Goal: Find specific page/section: Find specific page/section

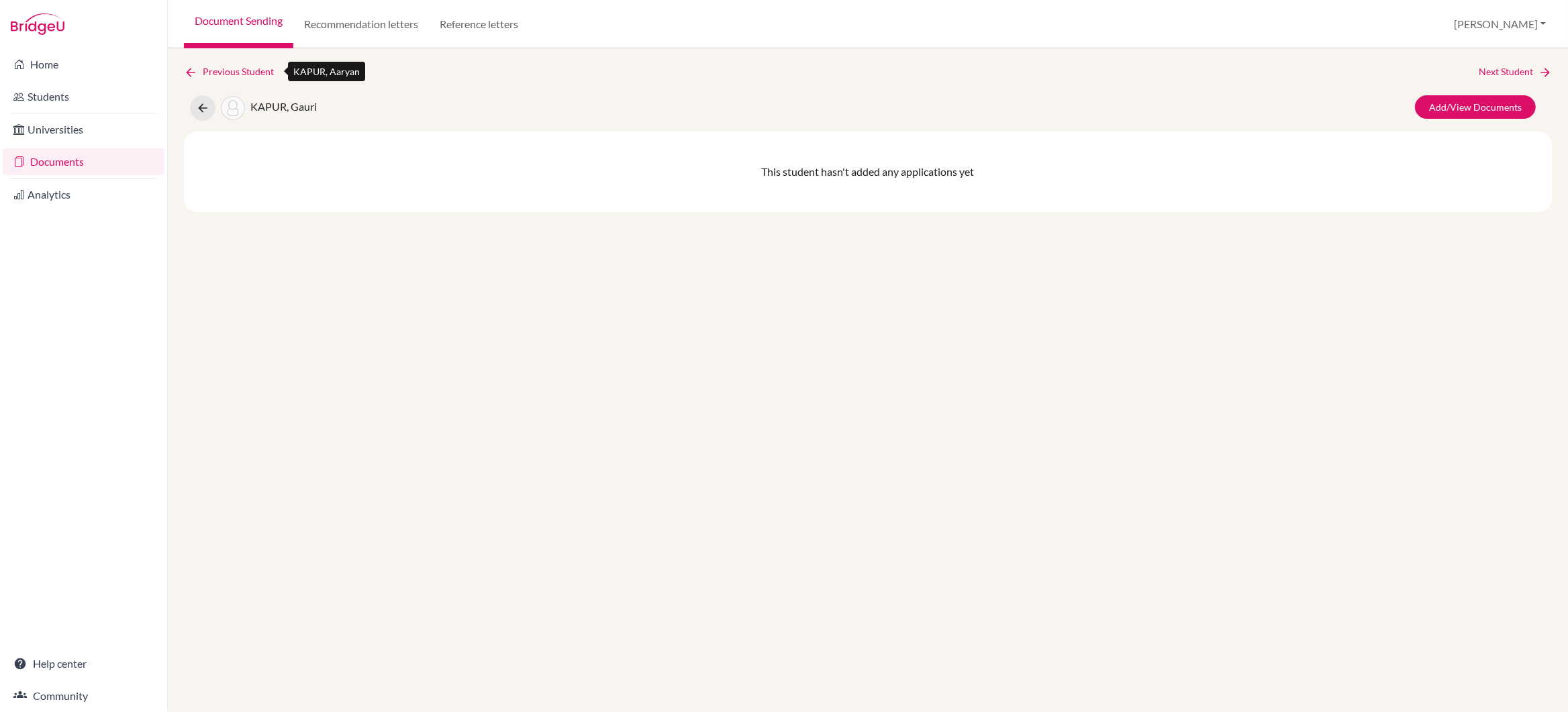
click at [212, 70] on link "Previous Student" at bounding box center [234, 71] width 101 height 14
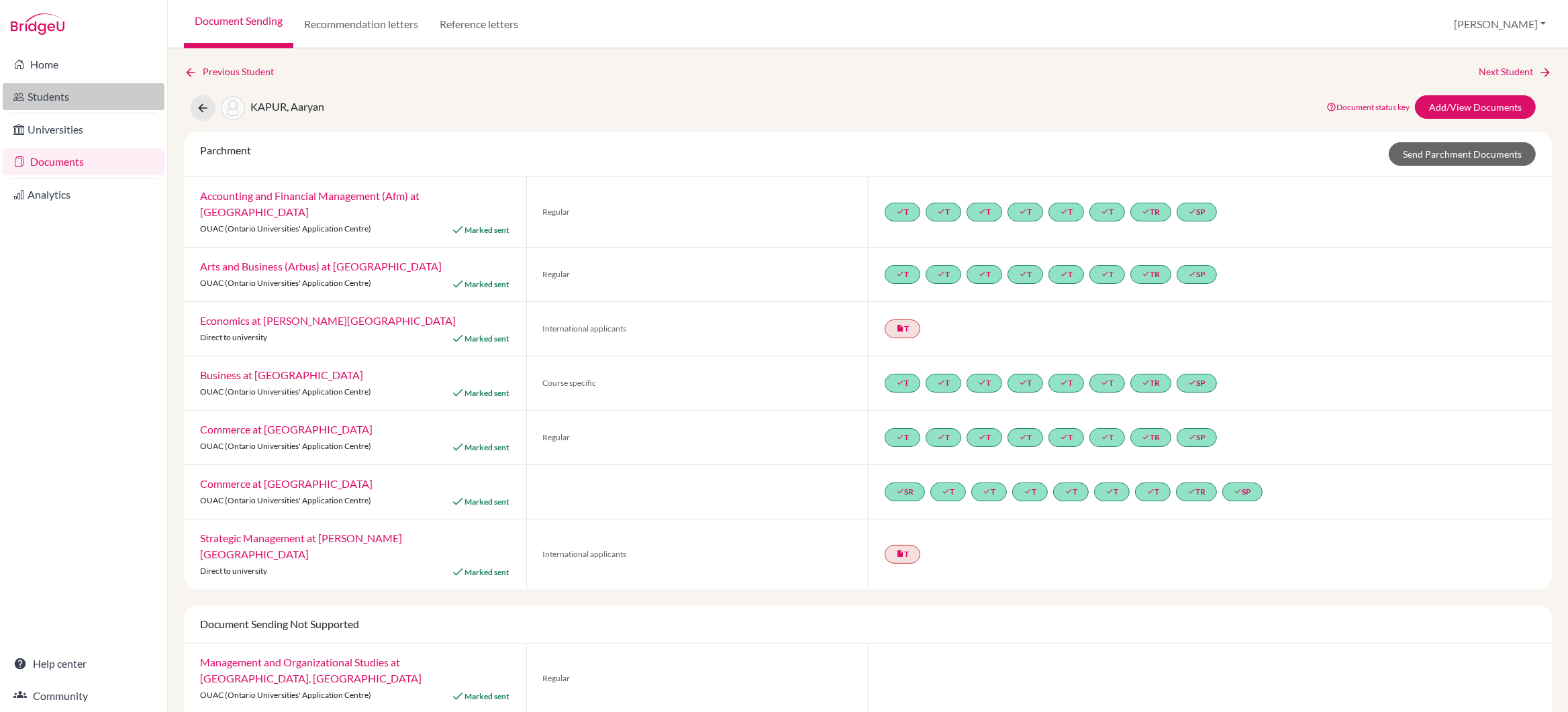
click at [51, 94] on link "Students" at bounding box center [84, 96] width 162 height 27
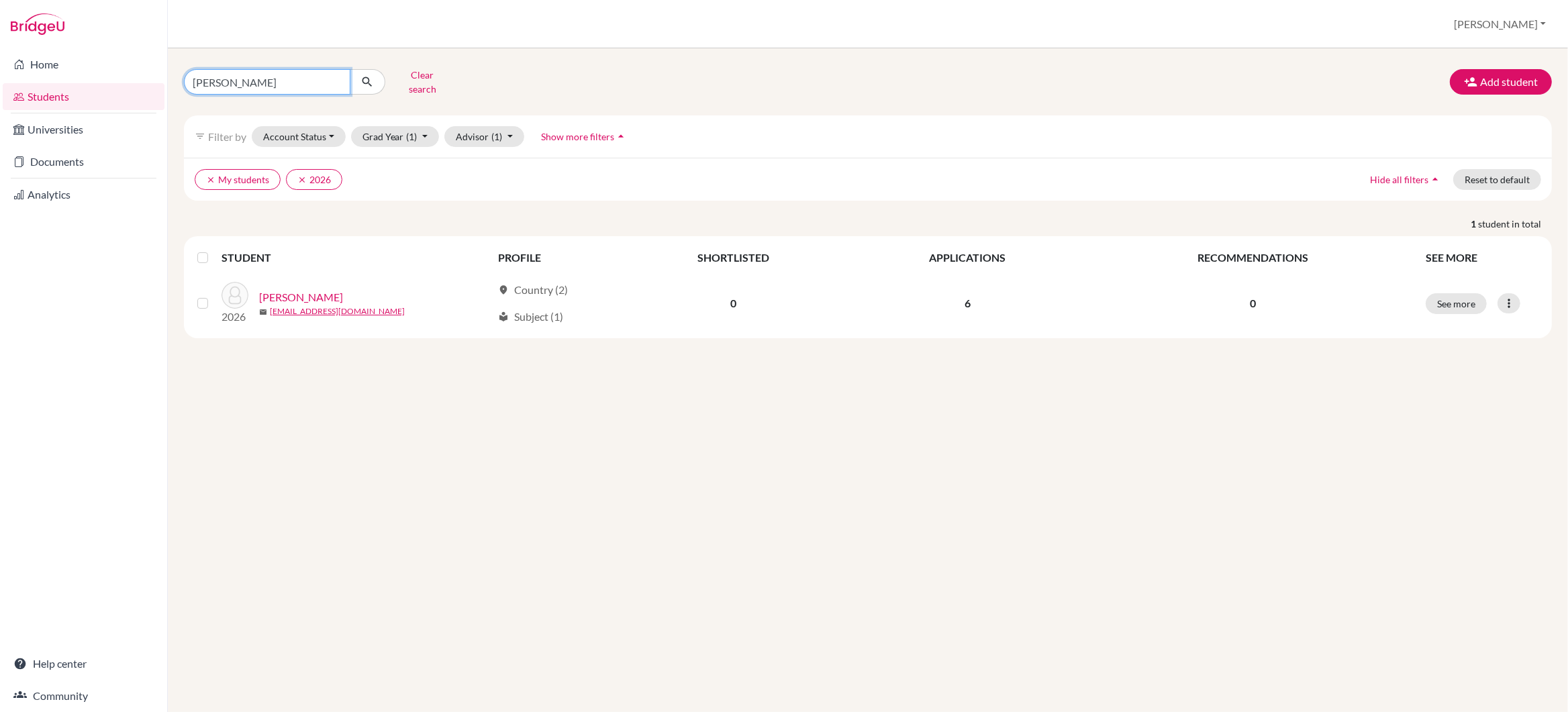
click at [300, 73] on input "[PERSON_NAME]" at bounding box center [267, 82] width 167 height 26
type input "a"
type input "[PERSON_NAME]"
click at [366, 76] on icon "submit" at bounding box center [367, 82] width 13 height 13
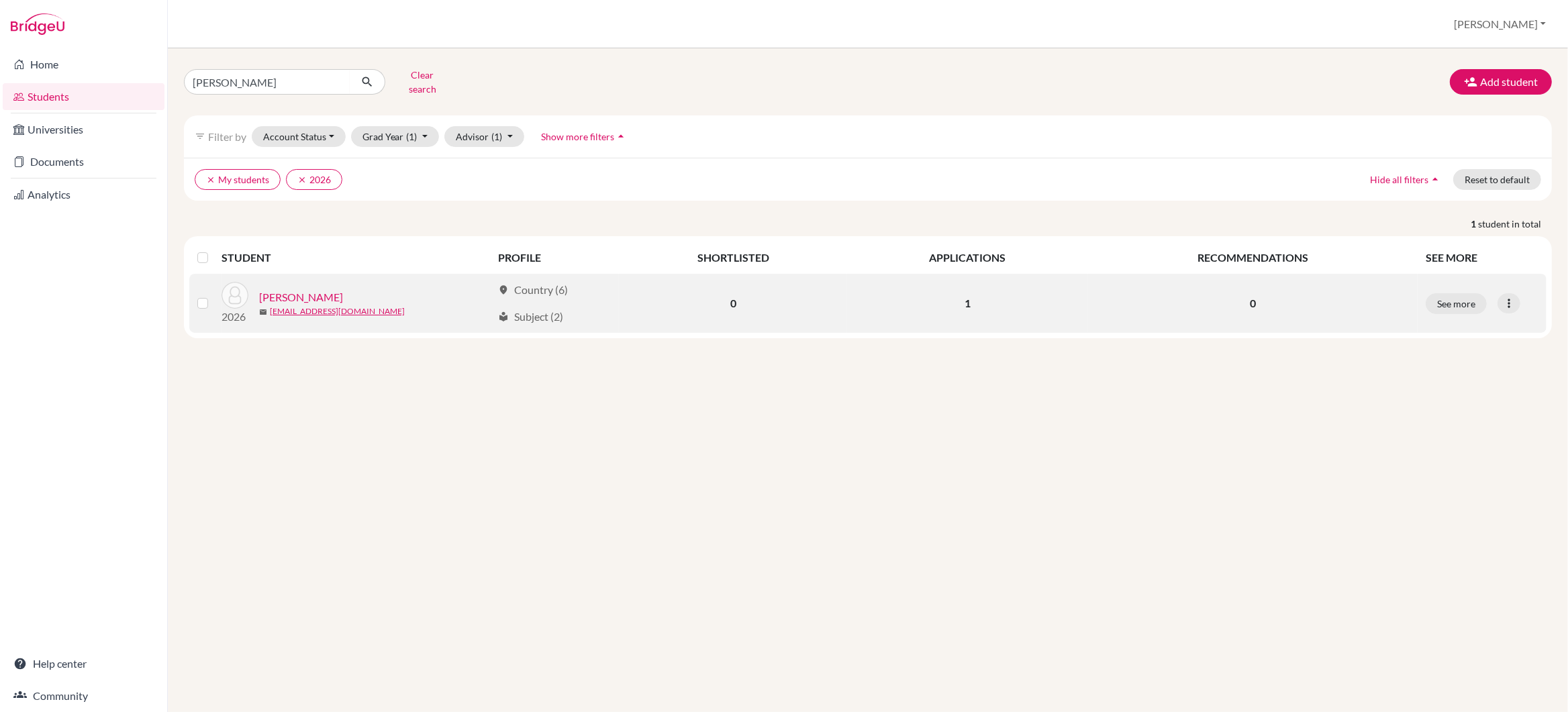
click at [300, 292] on link "[PERSON_NAME]" at bounding box center [301, 297] width 84 height 16
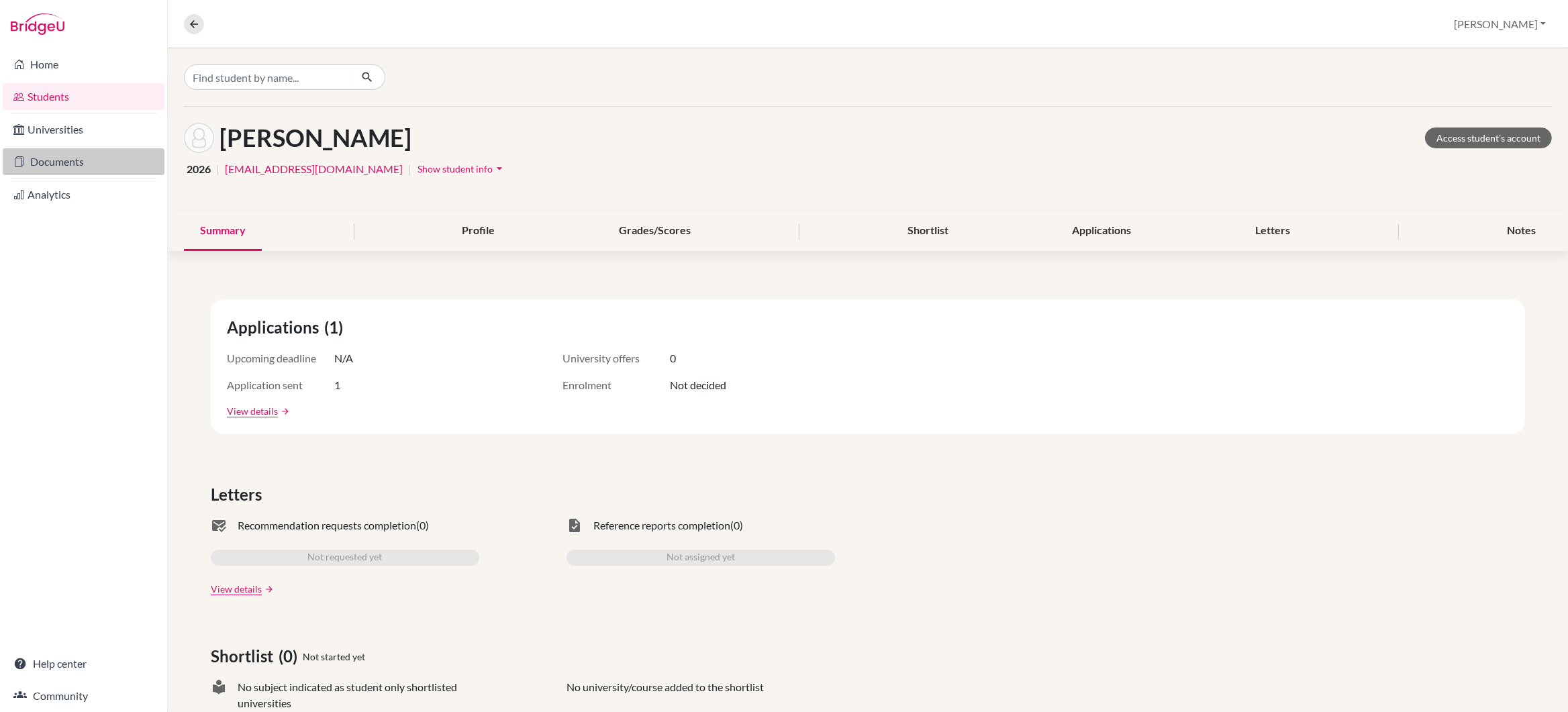
click at [69, 160] on link "Documents" at bounding box center [84, 162] width 162 height 27
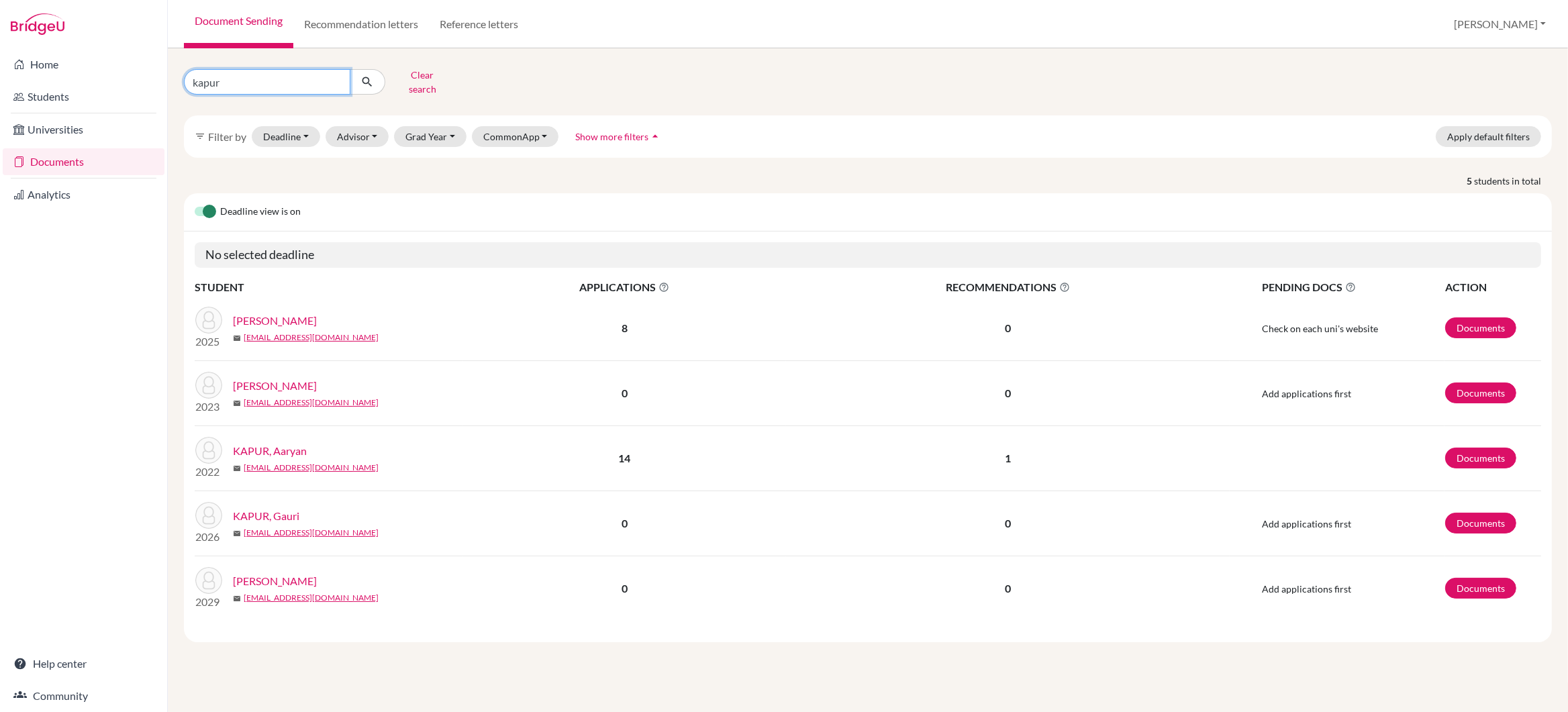
click at [258, 83] on input "kapur" at bounding box center [267, 82] width 167 height 26
type input "k"
type input "[PERSON_NAME]"
click at [367, 76] on icon "submit" at bounding box center [367, 82] width 13 height 13
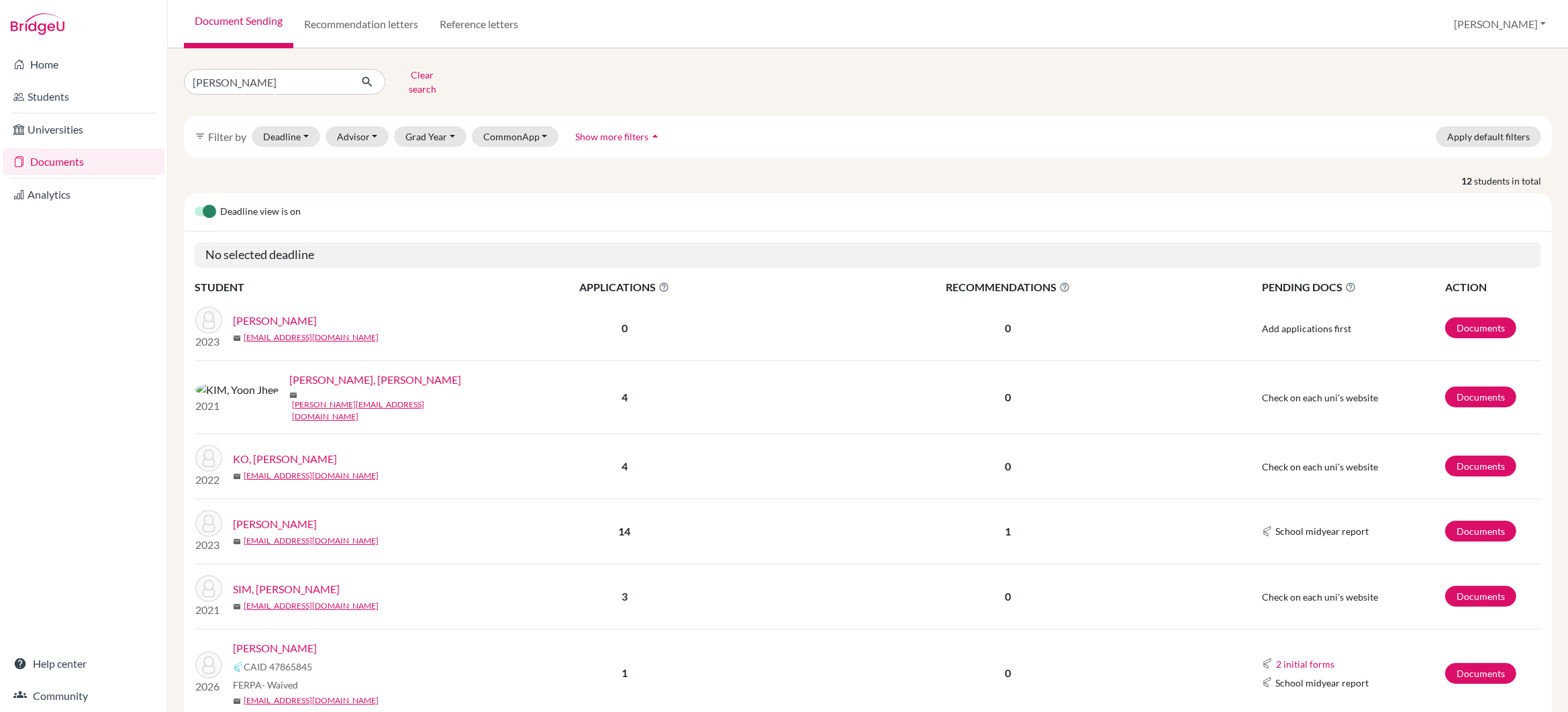
click at [275, 641] on link "[PERSON_NAME]" at bounding box center [275, 648] width 84 height 16
